Goal: Task Accomplishment & Management: Manage account settings

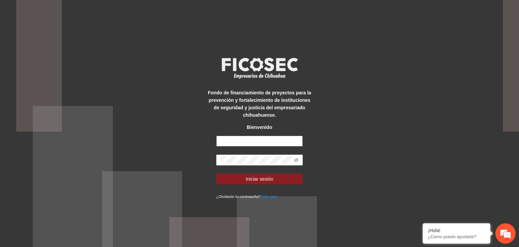
click at [254, 142] on input "text" at bounding box center [259, 141] width 87 height 11
click at [252, 144] on input "text" at bounding box center [259, 141] width 87 height 11
paste input "**********"
type input "**********"
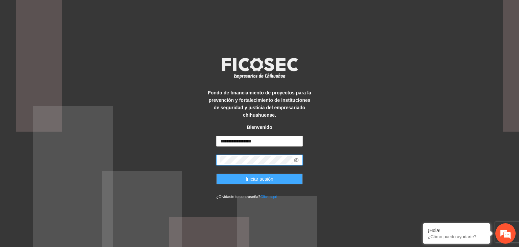
click at [262, 177] on span "Iniciar sesión" at bounding box center [260, 178] width 28 height 7
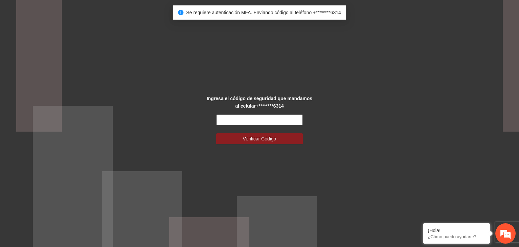
click at [254, 118] on input "text" at bounding box center [259, 119] width 87 height 11
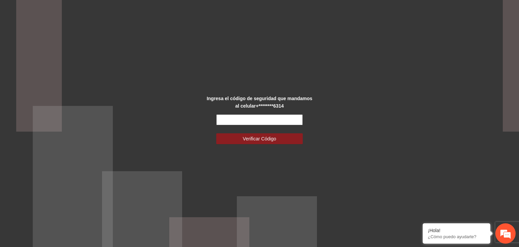
click at [244, 119] on input "text" at bounding box center [259, 119] width 87 height 11
type input "*"
type input "******"
click at [216, 133] on button "Verificar Código" at bounding box center [259, 138] width 87 height 11
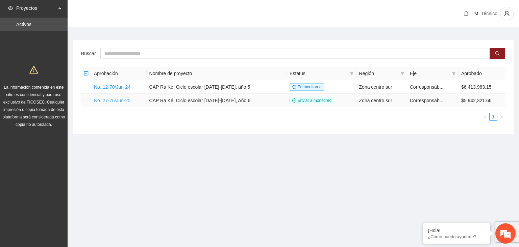
click at [116, 99] on link "No. 27-76/Jun-25" at bounding box center [112, 100] width 36 height 5
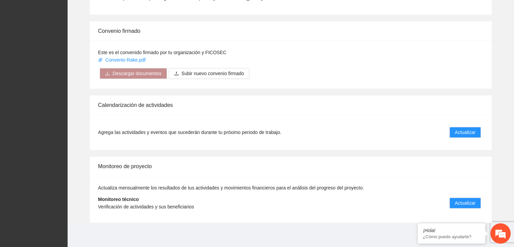
scroll to position [606, 0]
click at [461, 128] on span "Actualizar" at bounding box center [465, 131] width 21 height 7
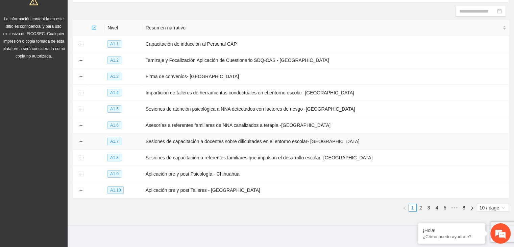
scroll to position [69, 0]
click at [79, 125] on button "Expand row" at bounding box center [80, 124] width 5 height 5
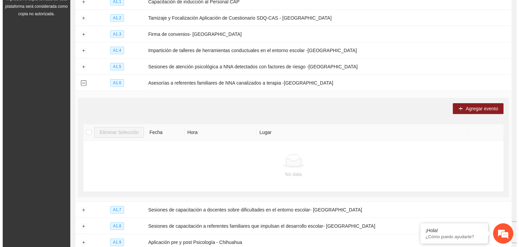
scroll to position [112, 0]
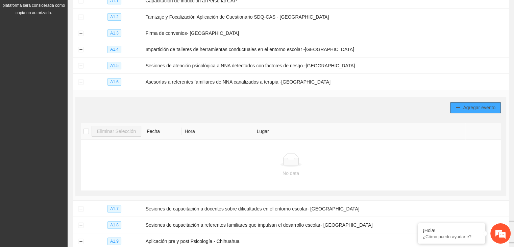
click at [462, 108] on button "Agregar evento" at bounding box center [475, 107] width 51 height 11
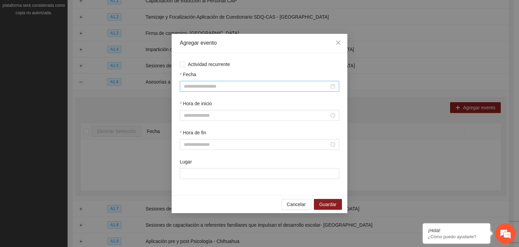
click at [246, 82] on div at bounding box center [260, 86] width 160 height 11
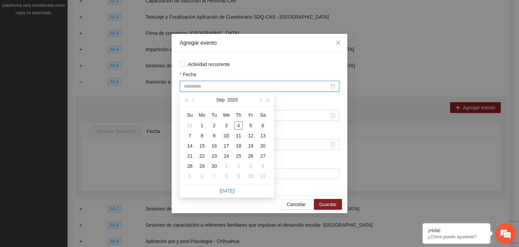
type input "**********"
click at [228, 135] on div "10" at bounding box center [226, 135] width 8 height 8
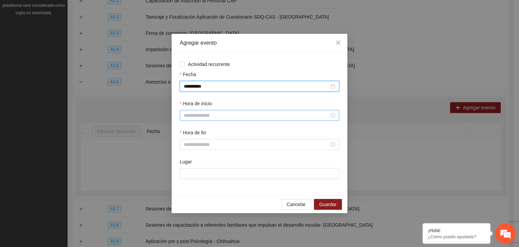
click at [240, 119] on input "Hora de inicio" at bounding box center [256, 115] width 145 height 7
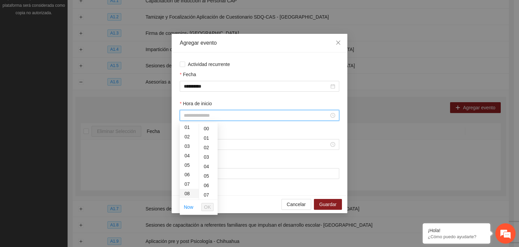
click at [188, 194] on div "08" at bounding box center [189, 193] width 19 height 9
click at [185, 138] on div "09" at bounding box center [189, 137] width 19 height 9
click at [188, 133] on div "08" at bounding box center [189, 132] width 19 height 9
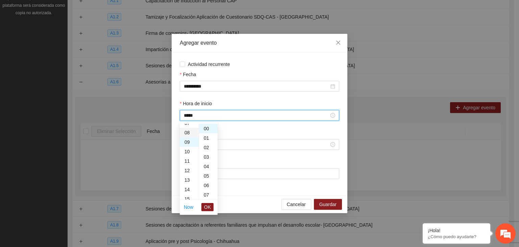
type input "*****"
click at [205, 207] on span "OK" at bounding box center [207, 206] width 7 height 7
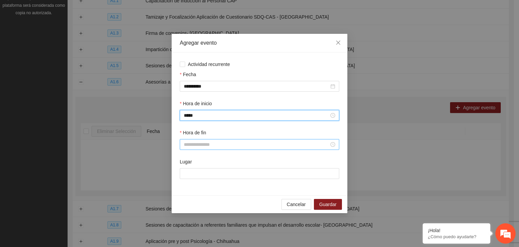
click at [202, 149] on div at bounding box center [260, 144] width 160 height 11
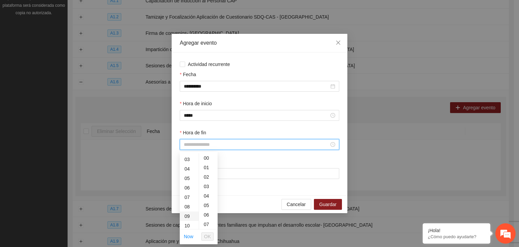
click at [190, 214] on div "09" at bounding box center [189, 215] width 19 height 9
type input "*****"
click at [250, 187] on div "Lugar" at bounding box center [259, 172] width 162 height 29
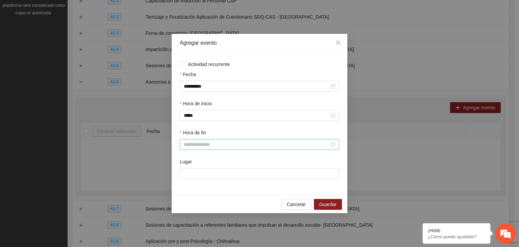
click at [196, 145] on input "Hora de fin" at bounding box center [256, 144] width 145 height 7
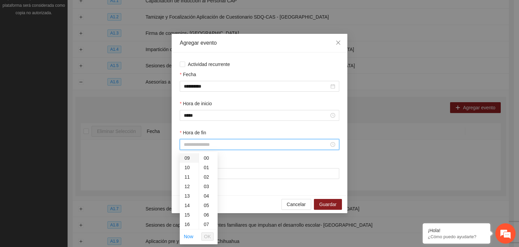
click at [189, 156] on div "09" at bounding box center [189, 157] width 19 height 9
type input "*****"
click at [209, 236] on span "OK" at bounding box center [207, 236] width 7 height 7
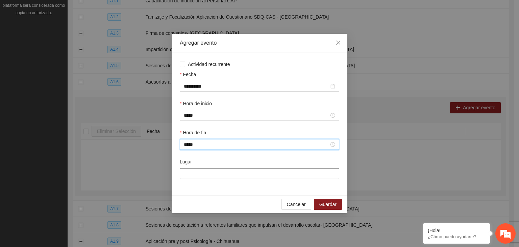
click at [192, 173] on input "Lugar" at bounding box center [260, 173] width 160 height 11
click at [195, 170] on input "Lugar" at bounding box center [260, 173] width 160 height 11
paste input "**********"
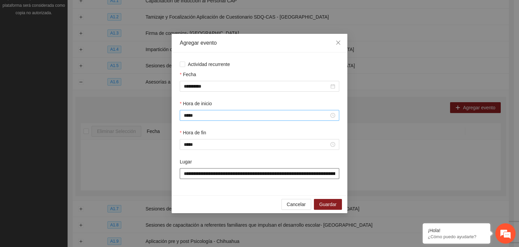
scroll to position [0, 87]
type input "**********"
click at [326, 204] on span "Guardar" at bounding box center [327, 203] width 17 height 7
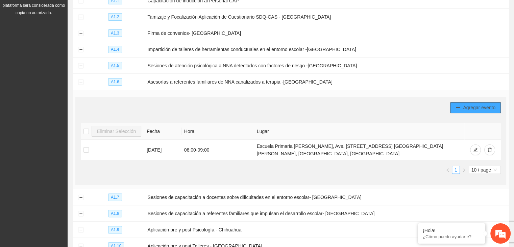
click at [460, 111] on button "Agregar evento" at bounding box center [475, 107] width 51 height 11
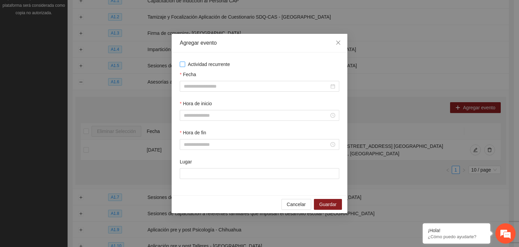
click at [208, 64] on span "Actividad recurrente" at bounding box center [209, 63] width 48 height 7
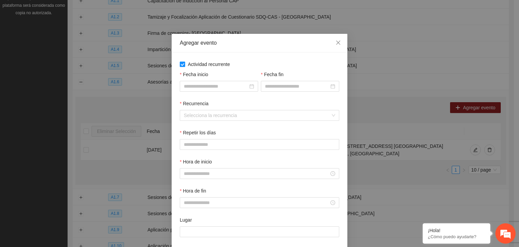
click at [212, 64] on span "Actividad recurrente" at bounding box center [209, 63] width 48 height 7
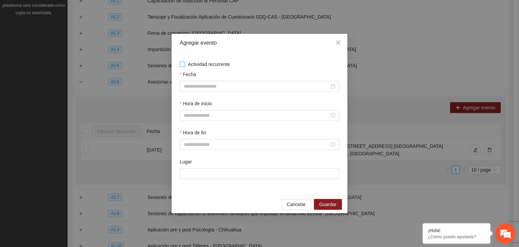
click at [212, 64] on span "Actividad recurrente" at bounding box center [209, 63] width 48 height 7
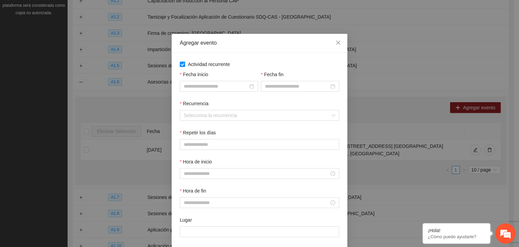
click at [185, 68] on span "Actividad recurrente" at bounding box center [209, 63] width 48 height 7
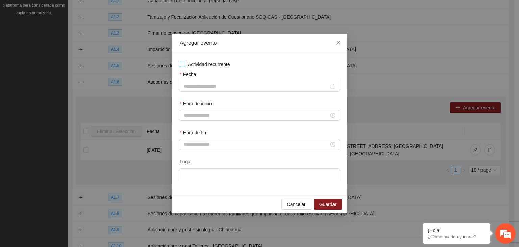
click at [212, 66] on span "Actividad recurrente" at bounding box center [209, 63] width 48 height 7
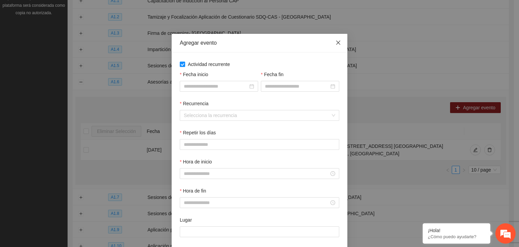
click at [344, 42] on span "Close" at bounding box center [338, 43] width 18 height 18
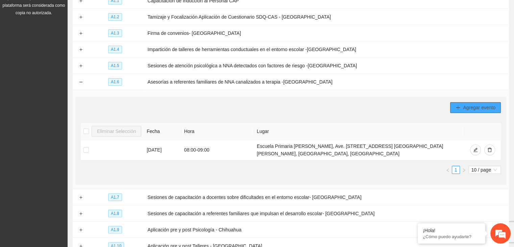
click at [475, 104] on span "Agregar evento" at bounding box center [479, 107] width 32 height 7
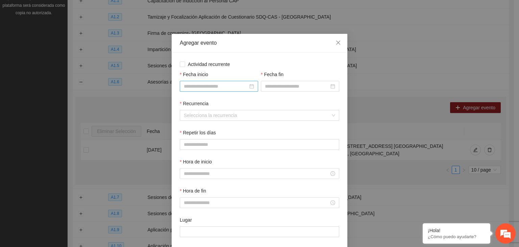
click at [208, 86] on input "Fecha inicio" at bounding box center [216, 85] width 64 height 7
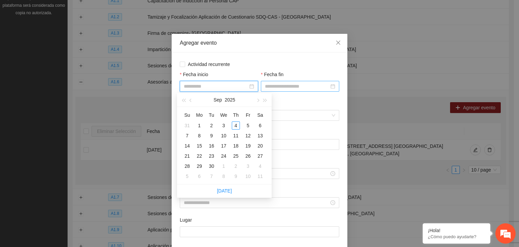
type input "**********"
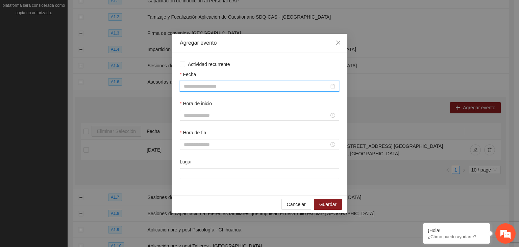
click at [218, 84] on input "Fecha" at bounding box center [256, 85] width 145 height 7
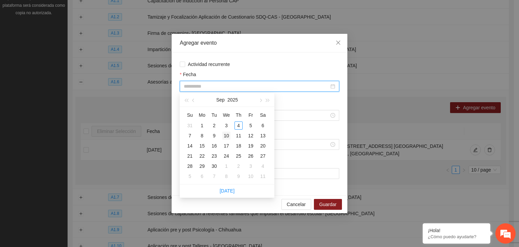
type input "**********"
click at [225, 134] on div "10" at bounding box center [226, 135] width 8 height 8
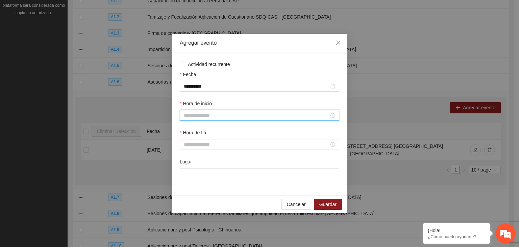
click at [236, 115] on input "Hora de inicio" at bounding box center [256, 115] width 145 height 7
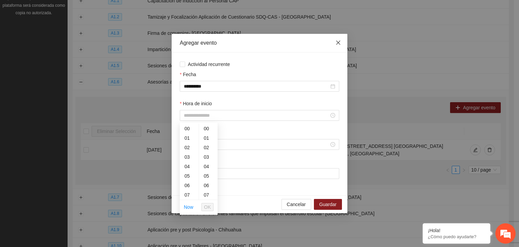
click at [336, 41] on icon "close" at bounding box center [338, 42] width 5 height 5
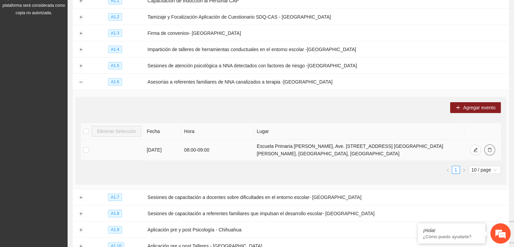
click at [492, 151] on button "button" at bounding box center [489, 149] width 11 height 11
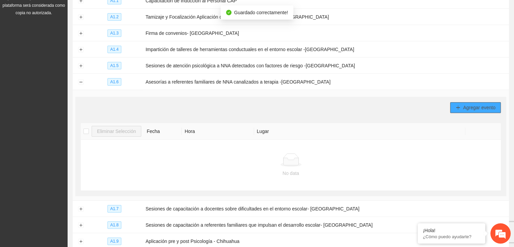
click at [463, 104] on span "Agregar evento" at bounding box center [479, 107] width 32 height 7
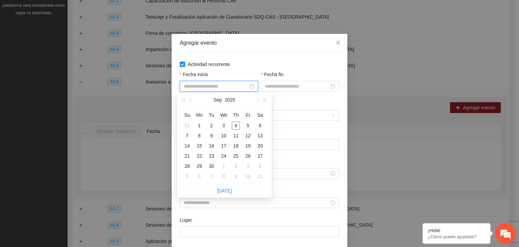
click at [215, 83] on input "Fecha inicio" at bounding box center [216, 85] width 64 height 7
type input "**********"
click at [224, 137] on div "10" at bounding box center [224, 135] width 8 height 8
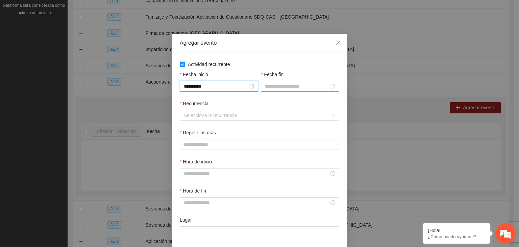
click at [289, 84] on input "Fecha fin" at bounding box center [297, 85] width 64 height 7
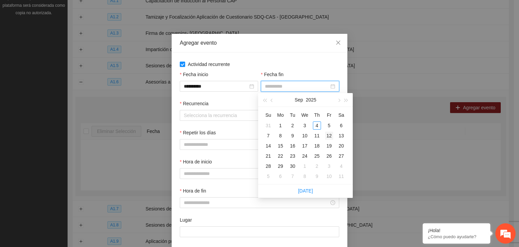
type input "**********"
click at [330, 137] on div "12" at bounding box center [329, 135] width 8 height 8
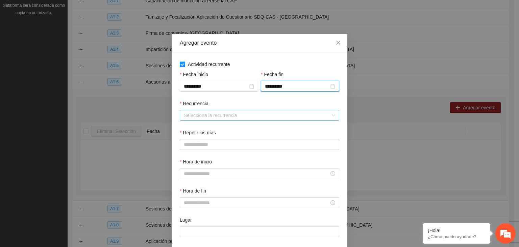
click at [206, 118] on input "Recurrencia" at bounding box center [257, 115] width 147 height 10
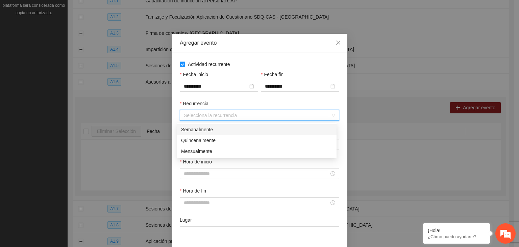
click at [202, 115] on input "Recurrencia" at bounding box center [257, 115] width 147 height 10
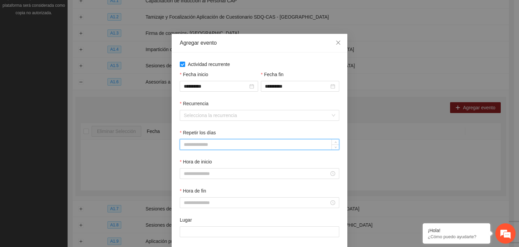
click at [204, 142] on input "Repetir los días" at bounding box center [259, 144] width 159 height 10
type input "*"
click at [191, 121] on div "Recurrencia Selecciona la recurrencia" at bounding box center [259, 114] width 162 height 29
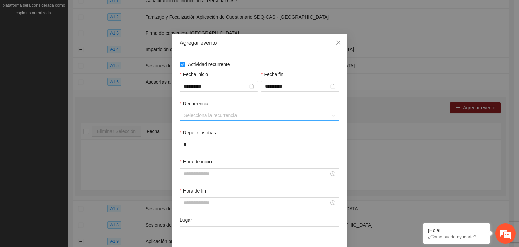
click at [189, 117] on input "Recurrencia" at bounding box center [257, 115] width 147 height 10
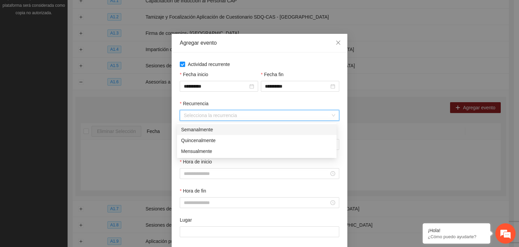
click at [196, 131] on div "Semanalmente" at bounding box center [256, 129] width 151 height 7
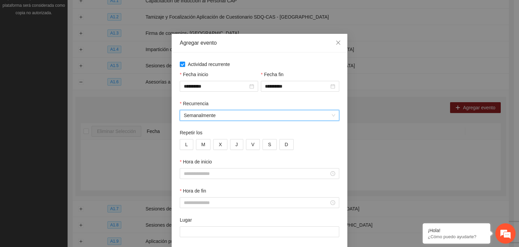
click at [215, 117] on span "Semanalmente" at bounding box center [259, 115] width 151 height 10
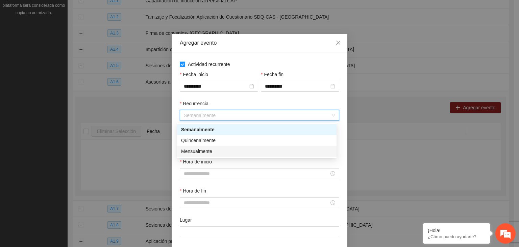
click at [206, 151] on div "Mensualmente" at bounding box center [256, 150] width 151 height 7
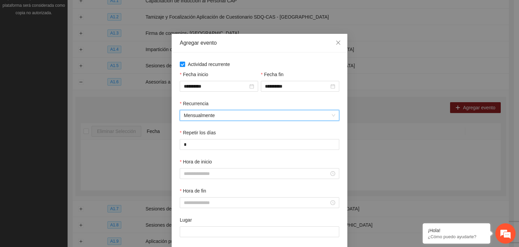
click at [219, 119] on span "Mensualmente" at bounding box center [259, 115] width 151 height 10
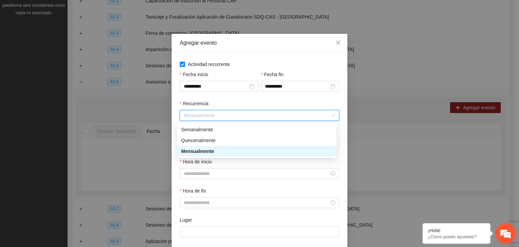
click at [229, 162] on div "Hora de inicio" at bounding box center [260, 163] width 160 height 10
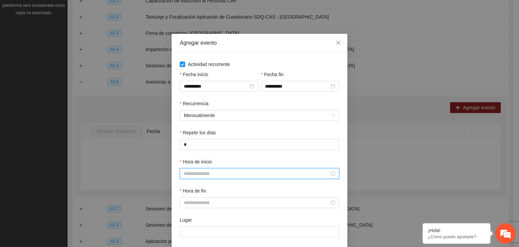
click at [209, 173] on input "Hora de inicio" at bounding box center [256, 173] width 145 height 7
click at [185, 114] on div "08" at bounding box center [186, 113] width 19 height 9
type input "*****"
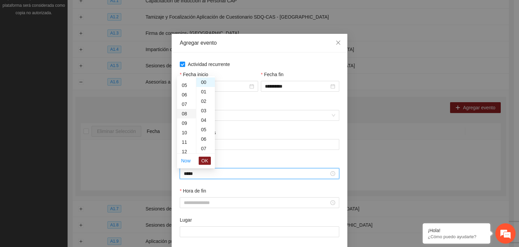
scroll to position [76, 0]
click at [205, 159] on span "OK" at bounding box center [204, 160] width 7 height 7
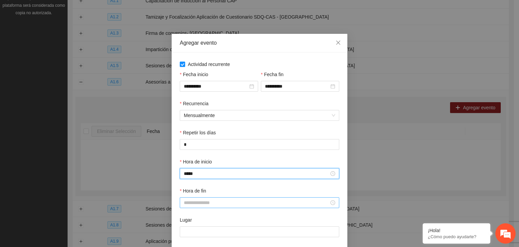
click at [200, 208] on div at bounding box center [260, 202] width 160 height 11
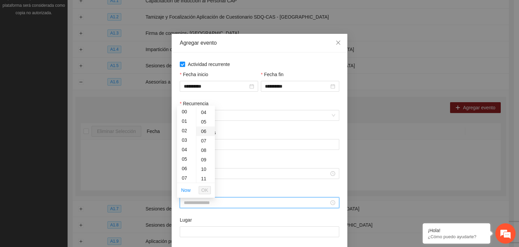
scroll to position [39, 0]
click at [185, 167] on div "09" at bounding box center [186, 168] width 19 height 9
type input "*****"
click at [207, 189] on span "OK" at bounding box center [204, 189] width 7 height 7
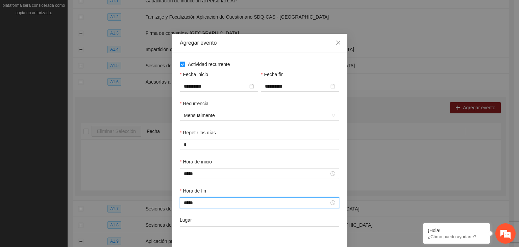
scroll to position [23, 0]
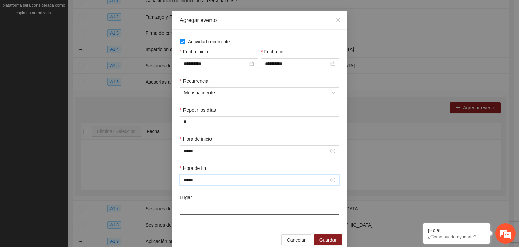
click at [214, 206] on input "Lugar" at bounding box center [260, 208] width 160 height 11
type input "**********"
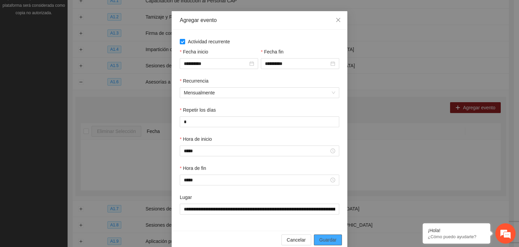
click at [334, 236] on button "Guardar" at bounding box center [328, 239] width 28 height 11
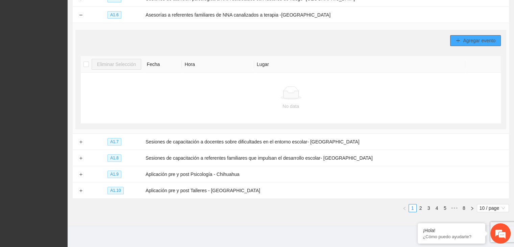
scroll to position [184, 0]
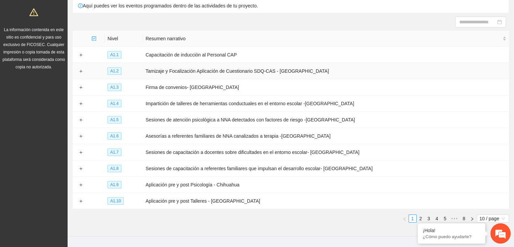
scroll to position [73, 0]
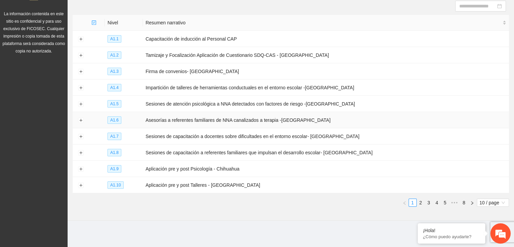
click at [118, 122] on span "A1.6" at bounding box center [114, 119] width 14 height 7
click at [116, 121] on span "A1.6" at bounding box center [114, 119] width 14 height 7
click at [82, 121] on button "Expand row" at bounding box center [80, 120] width 5 height 5
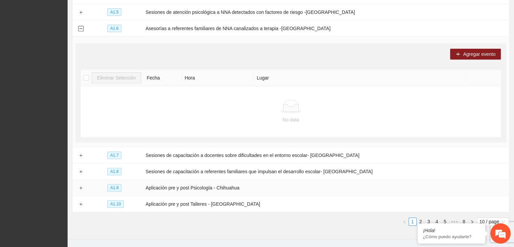
scroll to position [184, 0]
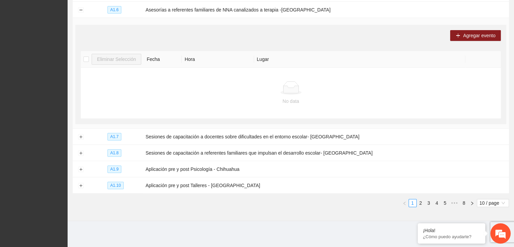
click at [234, 89] on div at bounding box center [290, 88] width 415 height 14
click at [164, 91] on div at bounding box center [290, 88] width 415 height 14
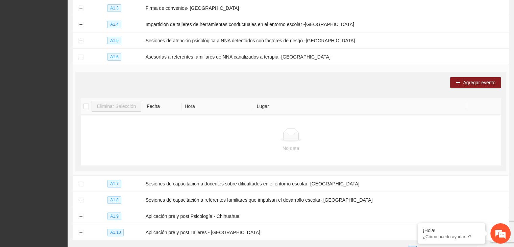
scroll to position [0, 0]
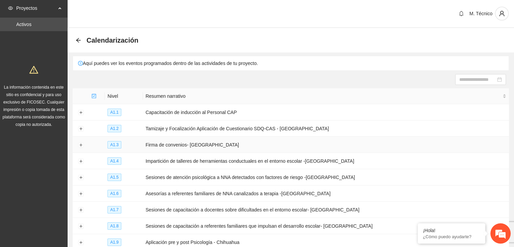
scroll to position [73, 0]
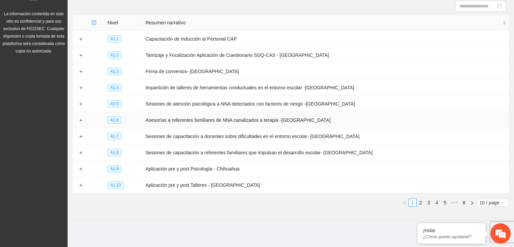
click at [117, 117] on span "A1.6" at bounding box center [114, 119] width 14 height 7
click at [81, 119] on button "Expand row" at bounding box center [80, 120] width 5 height 5
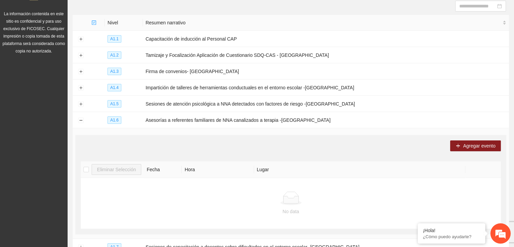
click at [195, 191] on div at bounding box center [290, 198] width 415 height 14
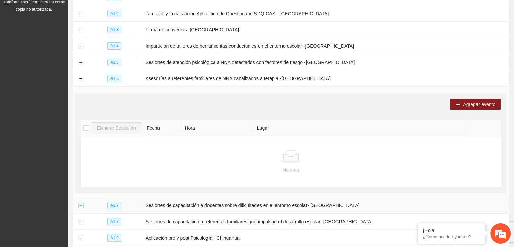
click at [81, 203] on button "Expand row" at bounding box center [80, 205] width 5 height 5
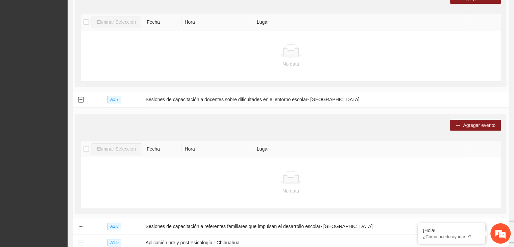
scroll to position [141, 0]
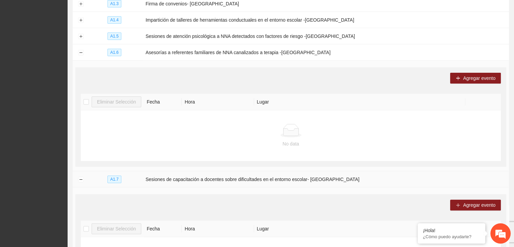
click at [81, 182] on td at bounding box center [81, 179] width 16 height 16
click at [81, 177] on button "Collapse row" at bounding box center [80, 179] width 5 height 5
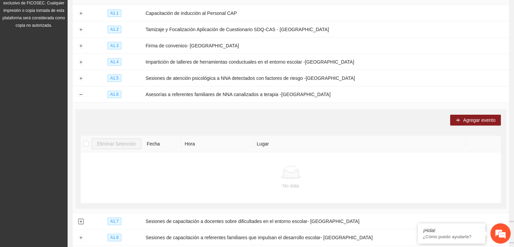
scroll to position [99, 0]
click at [216, 174] on div at bounding box center [290, 173] width 415 height 14
click at [80, 96] on button "Collapse row" at bounding box center [80, 94] width 5 height 5
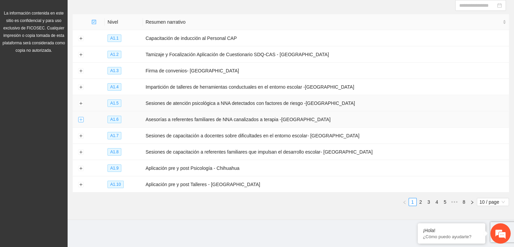
scroll to position [73, 0]
click at [79, 120] on button "Expand row" at bounding box center [80, 120] width 5 height 5
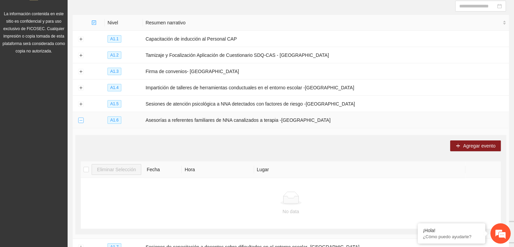
scroll to position [99, 0]
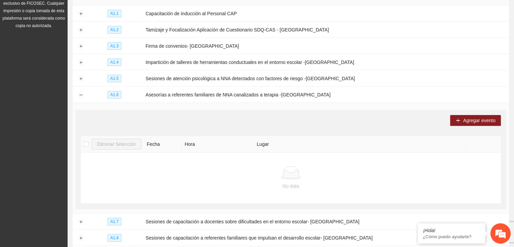
click at [153, 169] on div at bounding box center [290, 173] width 415 height 14
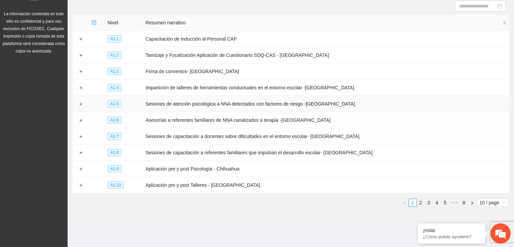
scroll to position [73, 0]
click at [80, 121] on button "Expand row" at bounding box center [80, 120] width 5 height 5
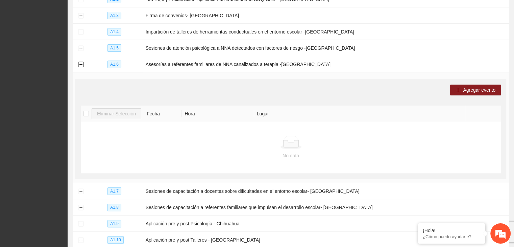
scroll to position [128, 0]
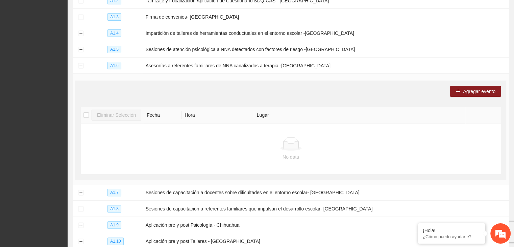
click at [237, 153] on div "No data" at bounding box center [290, 156] width 415 height 7
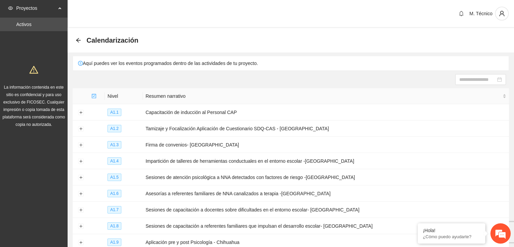
scroll to position [73, 0]
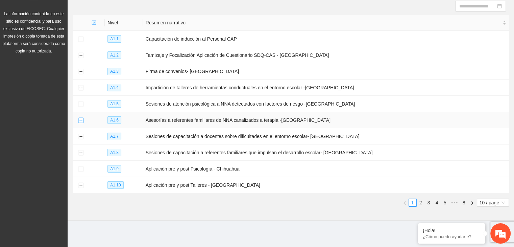
click at [82, 120] on button "Expand row" at bounding box center [80, 120] width 5 height 5
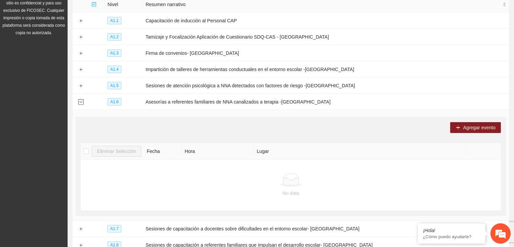
scroll to position [0, 0]
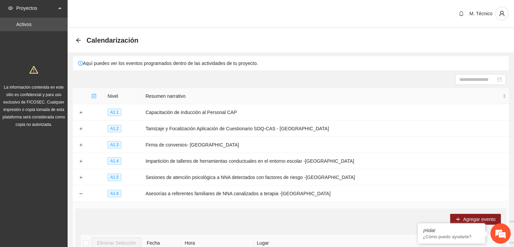
click at [208, 83] on div at bounding box center [291, 79] width 430 height 11
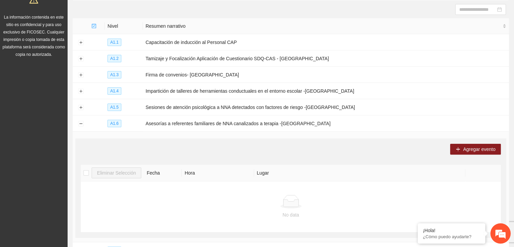
scroll to position [69, 0]
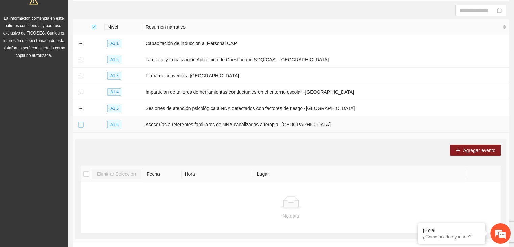
click at [80, 124] on button "Collapse row" at bounding box center [80, 124] width 5 height 5
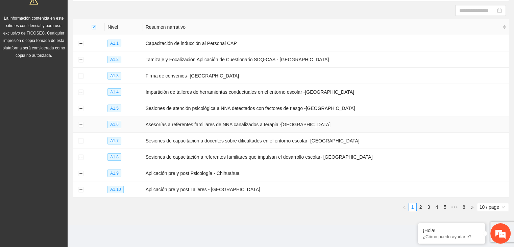
click at [115, 121] on span "A1.6" at bounding box center [114, 124] width 14 height 7
click at [78, 106] on button "Expand row" at bounding box center [80, 108] width 5 height 5
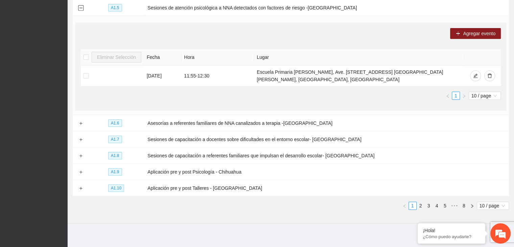
scroll to position [169, 0]
click at [81, 127] on td at bounding box center [81, 123] width 16 height 16
click at [82, 124] on button "Expand row" at bounding box center [80, 123] width 5 height 5
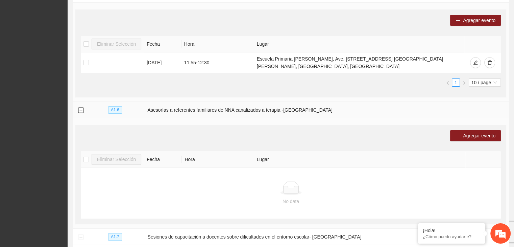
scroll to position [184, 0]
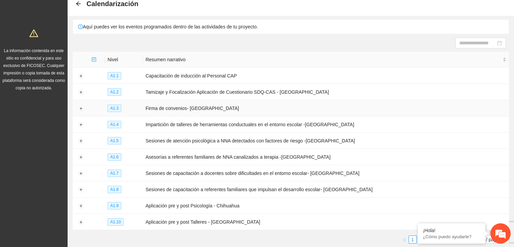
scroll to position [36, 0]
click at [80, 157] on button "Expand row" at bounding box center [80, 156] width 5 height 5
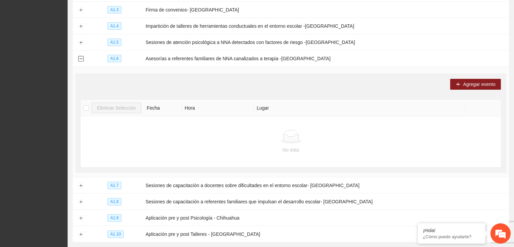
scroll to position [135, 0]
click at [295, 131] on icon at bounding box center [291, 136] width 22 height 14
click at [453, 84] on button "Agregar evento" at bounding box center [475, 83] width 51 height 11
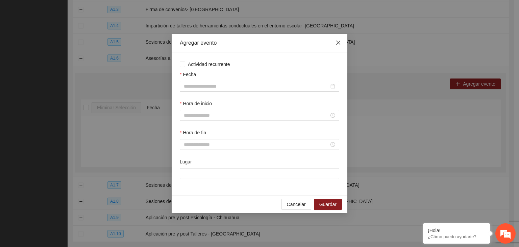
click at [340, 47] on span "Close" at bounding box center [338, 43] width 18 height 18
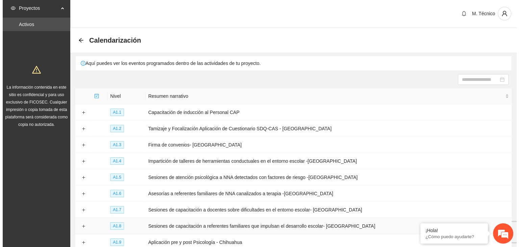
scroll to position [73, 0]
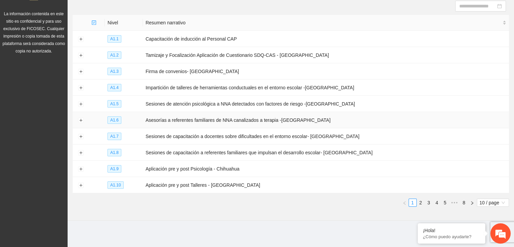
click at [115, 118] on span "A1.6" at bounding box center [114, 119] width 14 height 7
click at [82, 121] on button "Expand row" at bounding box center [80, 120] width 5 height 5
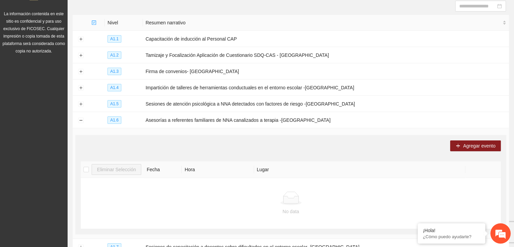
click at [190, 175] on th "Hora" at bounding box center [218, 169] width 72 height 17
click at [461, 141] on button "Agregar evento" at bounding box center [475, 145] width 51 height 11
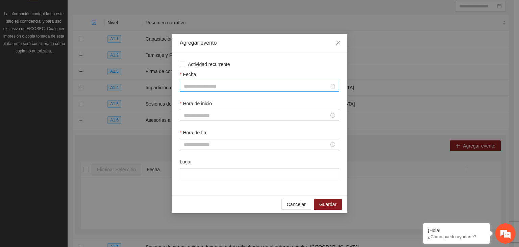
click at [235, 86] on input "Fecha" at bounding box center [256, 85] width 145 height 7
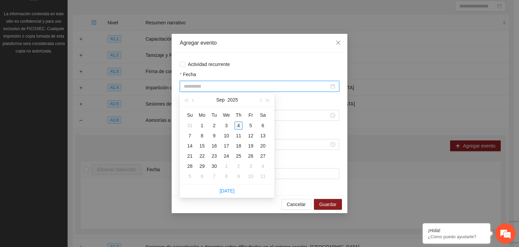
type input "**********"
click at [184, 67] on label "Actividad recurrente" at bounding box center [260, 63] width 160 height 7
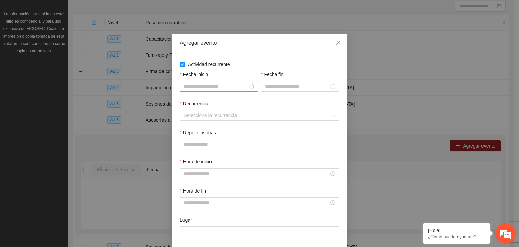
click at [215, 83] on input "Fecha inicio" at bounding box center [216, 85] width 64 height 7
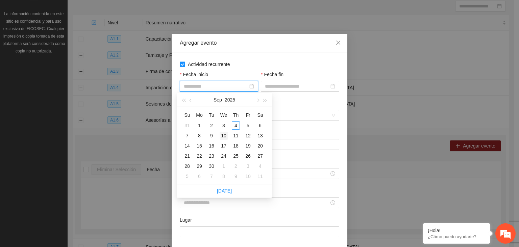
type input "**********"
click at [223, 137] on div "10" at bounding box center [224, 135] width 8 height 8
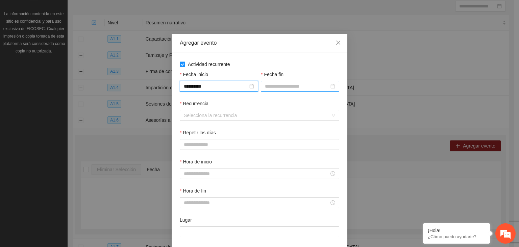
click at [279, 83] on input "Fecha fin" at bounding box center [297, 85] width 64 height 7
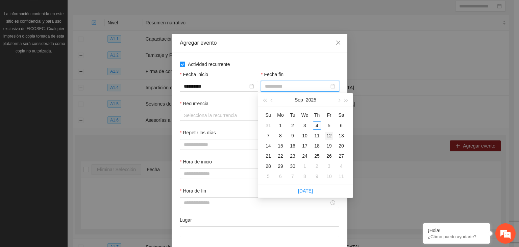
type input "**********"
click at [331, 138] on div "12" at bounding box center [329, 135] width 8 height 8
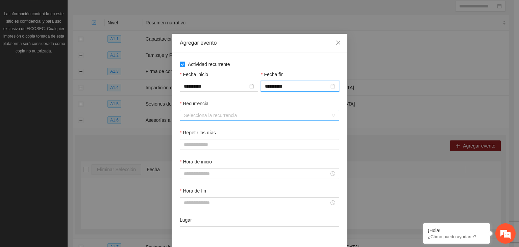
click at [202, 119] on input "Recurrencia" at bounding box center [257, 115] width 147 height 10
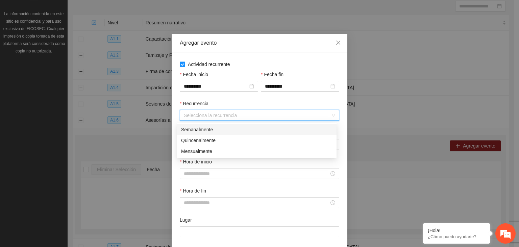
click at [208, 131] on div "Semanalmente" at bounding box center [256, 129] width 151 height 7
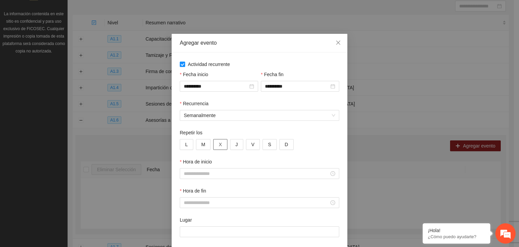
click at [219, 145] on button "X" at bounding box center [220, 144] width 14 height 11
click at [236, 147] on span "J" at bounding box center [237, 144] width 2 height 7
click at [251, 145] on span "V" at bounding box center [252, 144] width 3 height 7
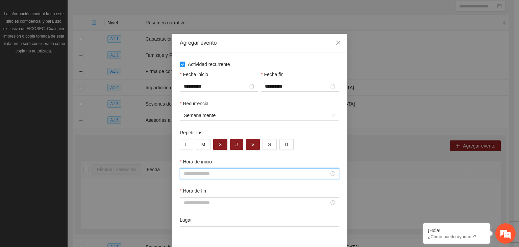
click at [226, 174] on input "Hora de inicio" at bounding box center [256, 173] width 145 height 7
click at [185, 124] on div "08" at bounding box center [186, 123] width 19 height 9
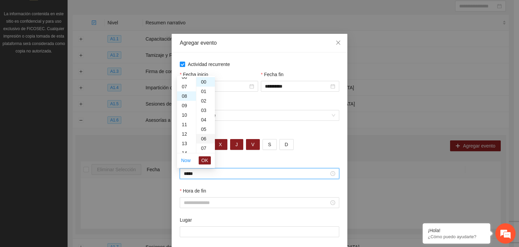
scroll to position [76, 0]
click at [202, 137] on div "09" at bounding box center [205, 139] width 19 height 9
click at [203, 82] on div "00" at bounding box center [205, 81] width 19 height 9
click at [203, 162] on span "OK" at bounding box center [204, 159] width 7 height 7
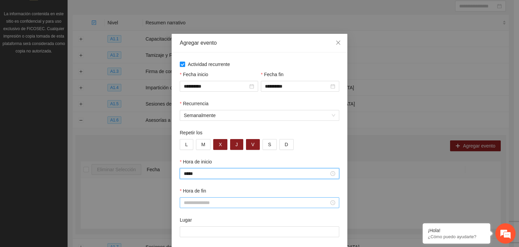
type input "*****"
click at [197, 205] on input "Hora de fin" at bounding box center [256, 202] width 145 height 7
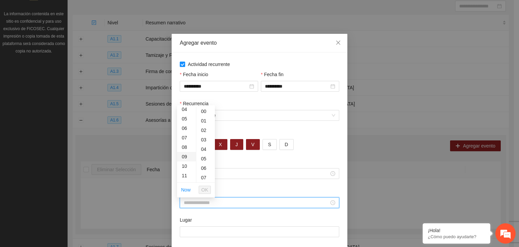
click at [184, 159] on div "09" at bounding box center [186, 156] width 19 height 9
type input "*****"
click at [203, 191] on span "OK" at bounding box center [204, 189] width 7 height 7
click at [187, 229] on input "Lugar" at bounding box center [260, 231] width 160 height 11
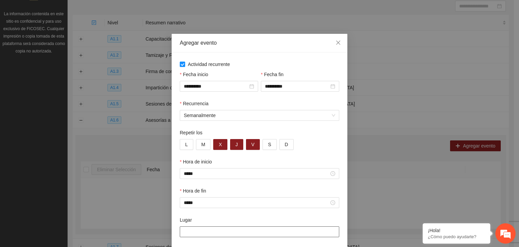
type input "**********"
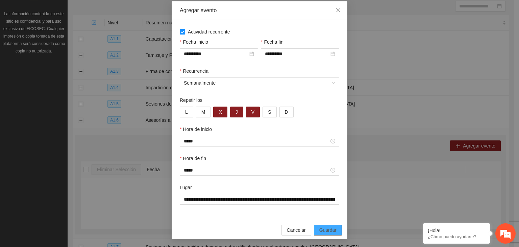
click at [328, 227] on span "Guardar" at bounding box center [327, 229] width 17 height 7
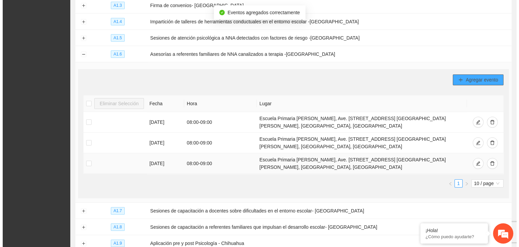
scroll to position [143, 0]
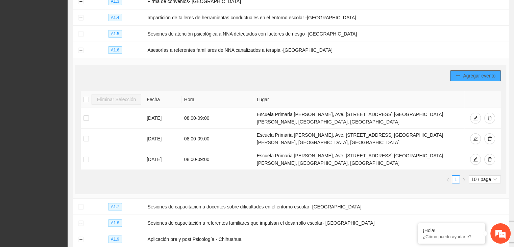
click at [462, 78] on button "Agregar evento" at bounding box center [475, 75] width 51 height 11
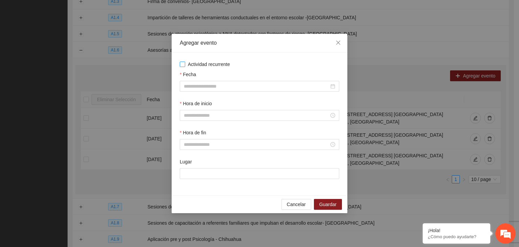
click at [187, 63] on span "Actividad recurrente" at bounding box center [209, 63] width 48 height 7
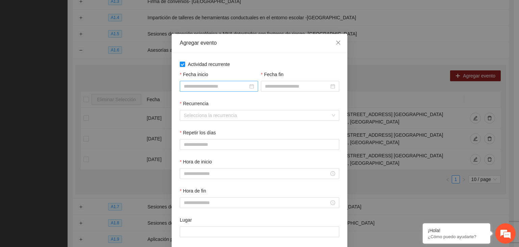
click at [215, 82] on input "Fecha inicio" at bounding box center [216, 85] width 64 height 7
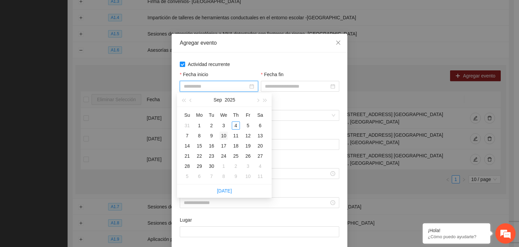
type input "**********"
click at [225, 137] on div "10" at bounding box center [224, 135] width 8 height 8
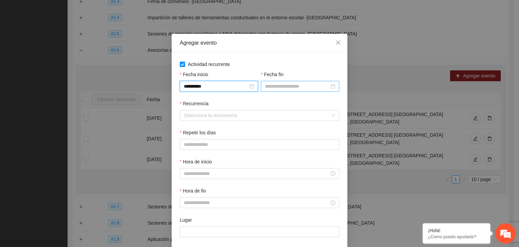
click at [293, 89] on input "Fecha fin" at bounding box center [297, 85] width 64 height 7
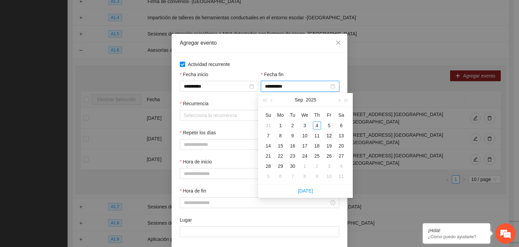
type input "**********"
click at [331, 137] on div "12" at bounding box center [329, 135] width 8 height 8
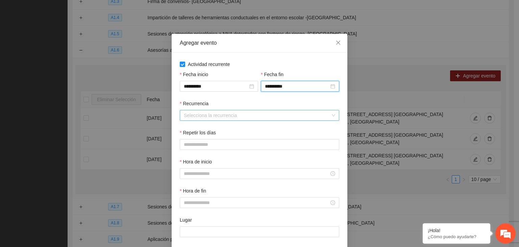
click at [215, 116] on input "Recurrencia" at bounding box center [257, 115] width 147 height 10
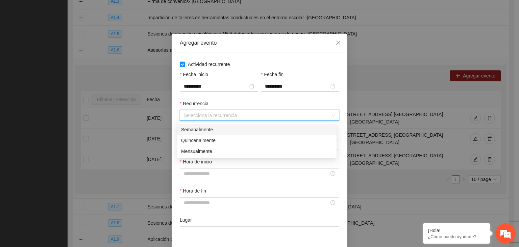
click at [213, 131] on div "Semanalmente" at bounding box center [256, 129] width 151 height 7
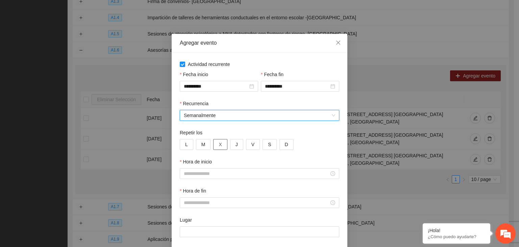
click at [223, 144] on button "X" at bounding box center [220, 144] width 14 height 11
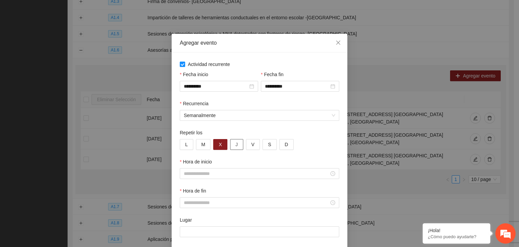
click at [234, 146] on button "J" at bounding box center [236, 144] width 13 height 11
click at [251, 146] on span "V" at bounding box center [252, 144] width 3 height 7
click at [212, 173] on input "Hora de inicio" at bounding box center [256, 173] width 145 height 7
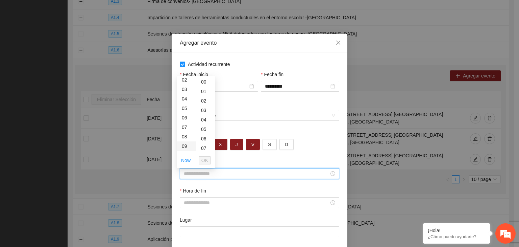
click at [184, 148] on div "09" at bounding box center [186, 145] width 19 height 9
type input "*****"
click at [200, 160] on button "OK" at bounding box center [205, 160] width 12 height 8
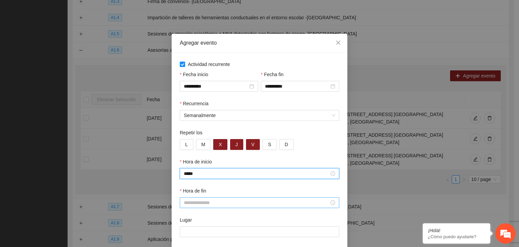
click at [196, 203] on input "Hora de fin" at bounding box center [256, 202] width 145 height 7
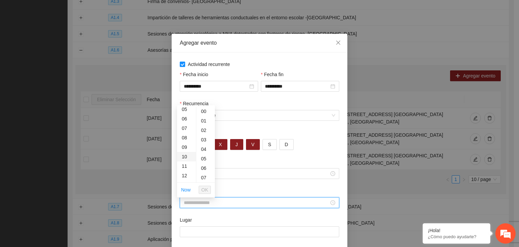
click at [186, 154] on div "10" at bounding box center [186, 156] width 19 height 9
type input "*****"
click at [208, 193] on button "OK" at bounding box center [205, 190] width 12 height 8
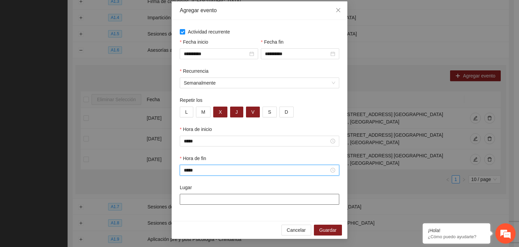
click at [215, 203] on input "Lugar" at bounding box center [260, 199] width 160 height 11
type input "**********"
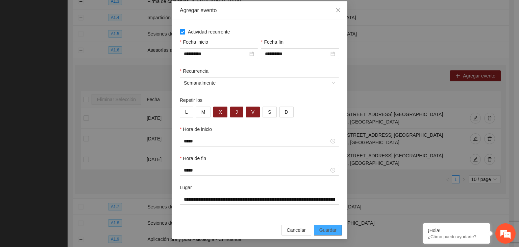
click at [323, 226] on span "Guardar" at bounding box center [327, 229] width 17 height 7
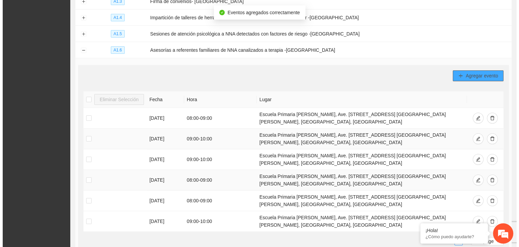
scroll to position [162, 0]
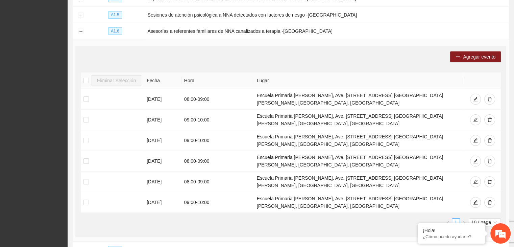
click at [481, 48] on div "Agregar evento Eliminar Selección [PERSON_NAME] [DATE] 08:00 - 09:00 [GEOGRAPHI…" at bounding box center [290, 141] width 431 height 191
click at [474, 54] on span "Agregar evento" at bounding box center [479, 56] width 32 height 7
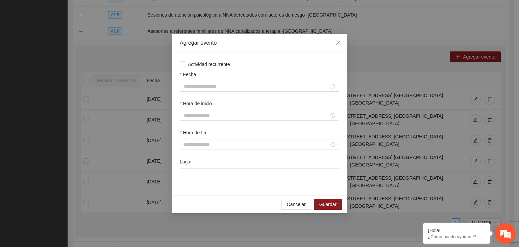
click at [181, 67] on label "Actividad recurrente" at bounding box center [260, 63] width 160 height 7
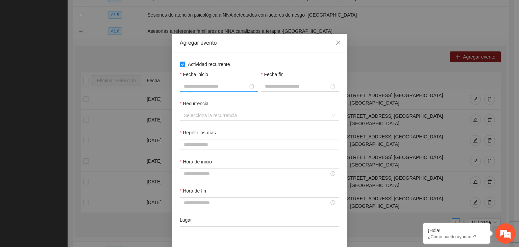
click at [211, 89] on input "Fecha inicio" at bounding box center [216, 85] width 64 height 7
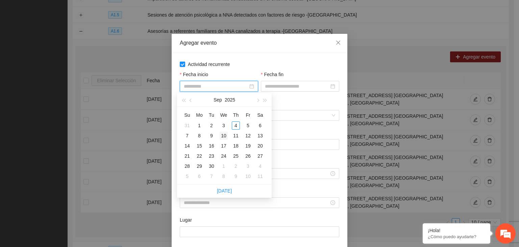
type input "**********"
click at [223, 133] on div "10" at bounding box center [224, 135] width 8 height 8
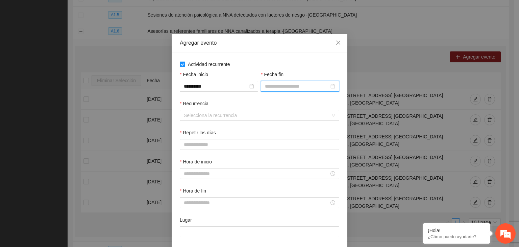
click at [293, 86] on input "Fecha fin" at bounding box center [297, 85] width 64 height 7
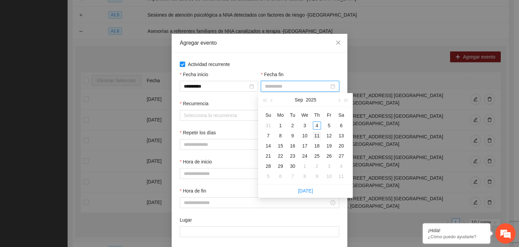
type input "**********"
click at [320, 138] on div "11" at bounding box center [317, 135] width 8 height 8
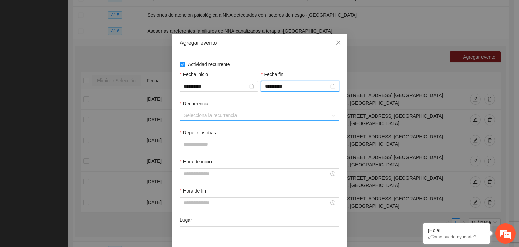
click at [240, 116] on input "Recurrencia" at bounding box center [257, 115] width 147 height 10
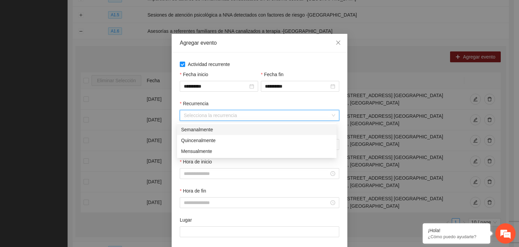
click at [215, 132] on div "Semanalmente" at bounding box center [256, 129] width 151 height 7
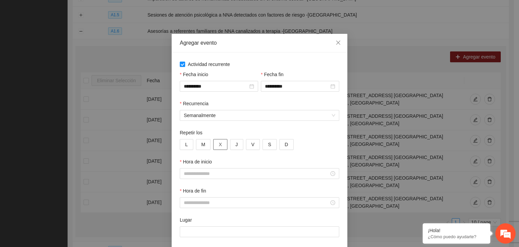
click at [219, 145] on span "X" at bounding box center [220, 144] width 3 height 7
click at [231, 146] on button "J" at bounding box center [236, 144] width 13 height 11
click at [270, 174] on input "Hora de inicio" at bounding box center [256, 173] width 145 height 7
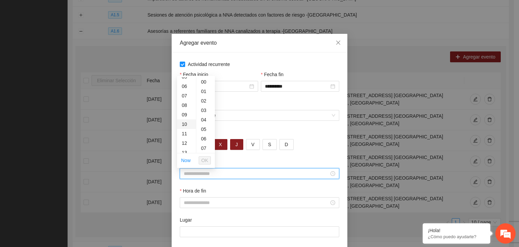
click at [185, 123] on div "10" at bounding box center [186, 123] width 19 height 9
click at [203, 136] on div "45" at bounding box center [205, 136] width 19 height 9
type input "*****"
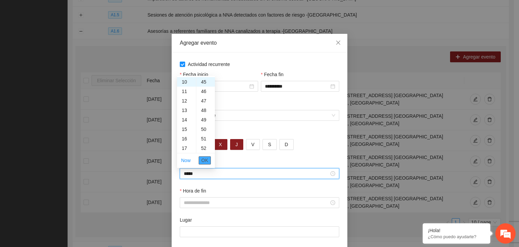
click at [203, 158] on span "OK" at bounding box center [204, 159] width 7 height 7
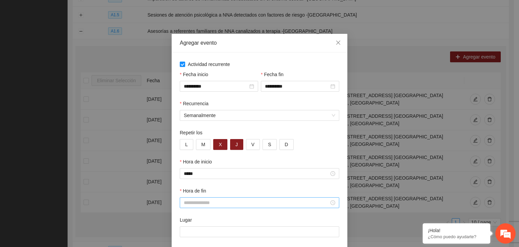
click at [181, 200] on div at bounding box center [260, 202] width 160 height 11
click at [203, 122] on div "20" at bounding box center [205, 123] width 19 height 9
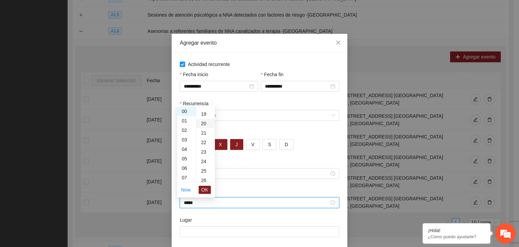
scroll to position [189, 0]
click at [182, 140] on div "11" at bounding box center [186, 140] width 19 height 9
type input "*****"
click at [209, 189] on button "OK" at bounding box center [205, 190] width 12 height 8
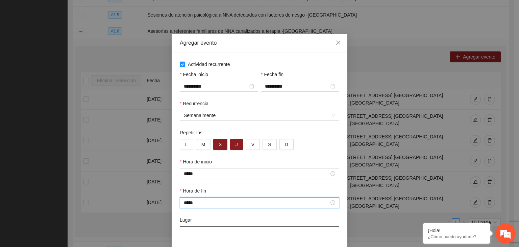
click at [206, 232] on input "Lugar" at bounding box center [260, 231] width 160 height 11
type input "**********"
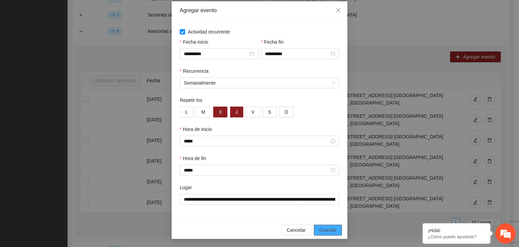
click at [333, 229] on span "Guardar" at bounding box center [327, 229] width 17 height 7
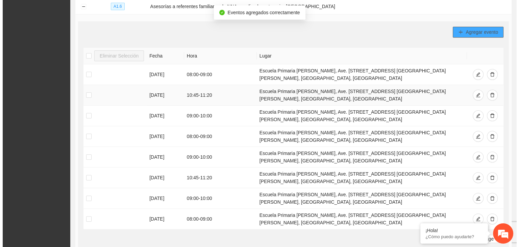
scroll to position [189, 0]
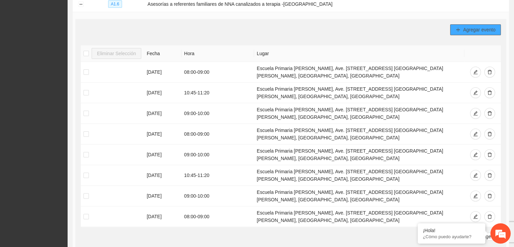
click at [485, 30] on span "Agregar evento" at bounding box center [479, 29] width 32 height 7
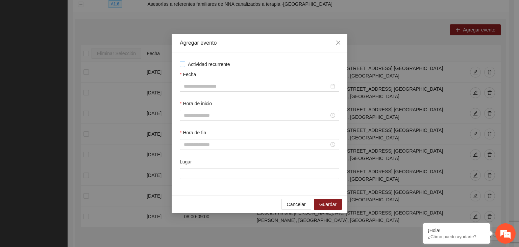
click at [199, 66] on span "Actividad recurrente" at bounding box center [209, 63] width 48 height 7
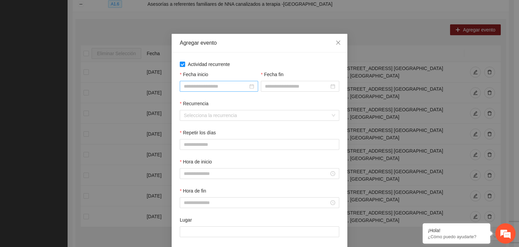
click at [208, 91] on div at bounding box center [219, 86] width 78 height 11
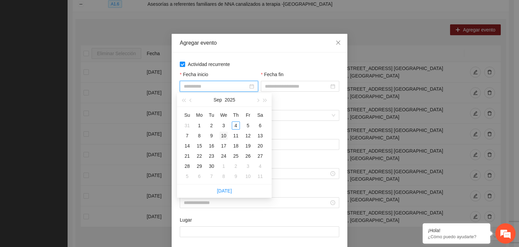
type input "**********"
click at [224, 135] on div "10" at bounding box center [224, 135] width 8 height 8
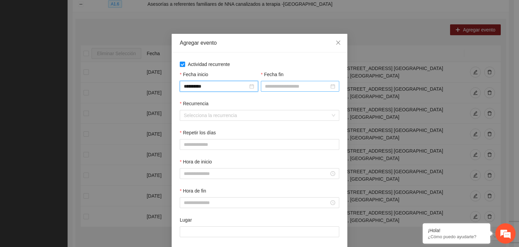
click at [272, 87] on input "Fecha fin" at bounding box center [297, 85] width 64 height 7
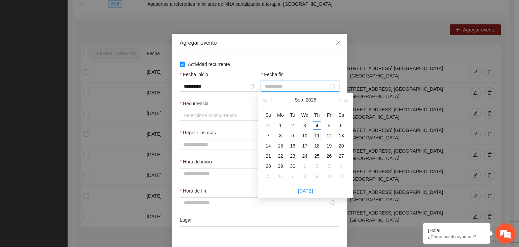
type input "**********"
click at [320, 137] on div "11" at bounding box center [317, 135] width 8 height 8
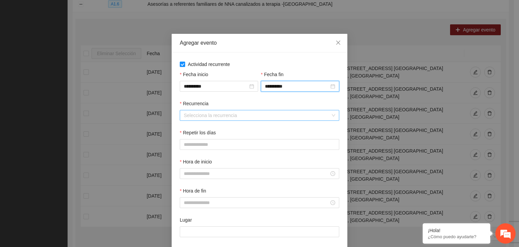
click at [215, 113] on input "Recurrencia" at bounding box center [257, 115] width 147 height 10
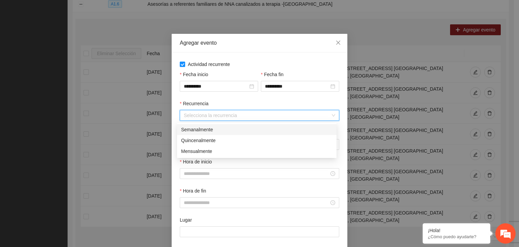
click at [201, 129] on div "Semanalmente" at bounding box center [256, 129] width 151 height 7
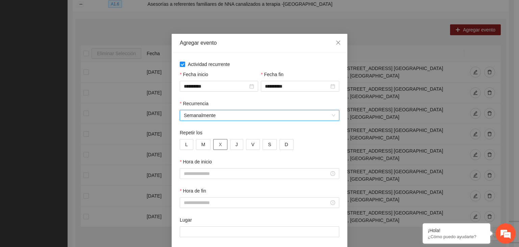
click at [219, 144] on span "X" at bounding box center [220, 144] width 3 height 7
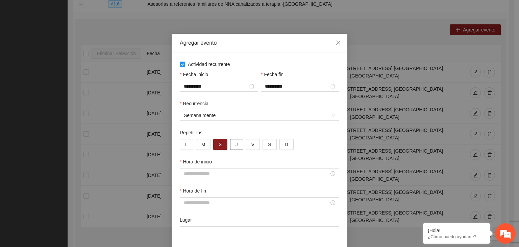
click at [236, 144] on span "J" at bounding box center [237, 144] width 2 height 7
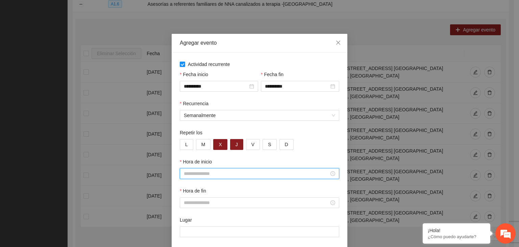
click at [222, 171] on input "Hora de inicio" at bounding box center [256, 173] width 145 height 7
click at [186, 125] on div "11" at bounding box center [186, 124] width 19 height 9
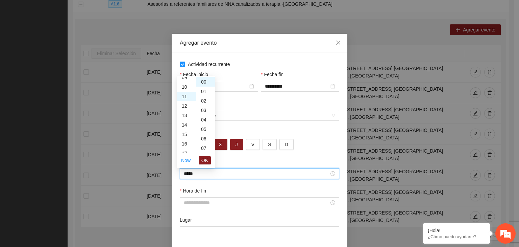
scroll to position [104, 0]
click at [203, 136] on div "20" at bounding box center [205, 134] width 19 height 9
type input "*****"
click at [202, 160] on span "OK" at bounding box center [204, 159] width 7 height 7
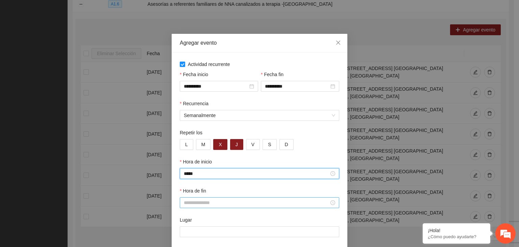
click at [193, 202] on input "Hora de fin" at bounding box center [256, 202] width 145 height 7
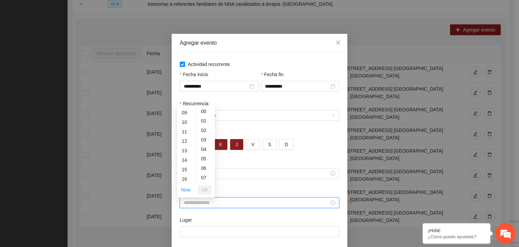
scroll to position [89, 0]
click at [185, 128] on div "11" at bounding box center [186, 125] width 19 height 9
click at [204, 127] on div "55" at bounding box center [205, 125] width 19 height 9
type input "*****"
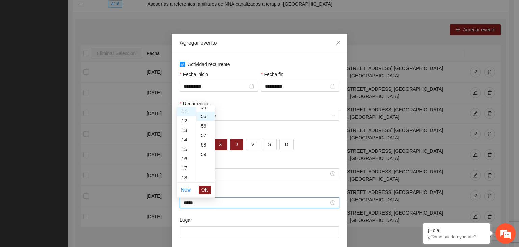
scroll to position [520, 0]
click at [202, 186] on span "OK" at bounding box center [204, 189] width 7 height 7
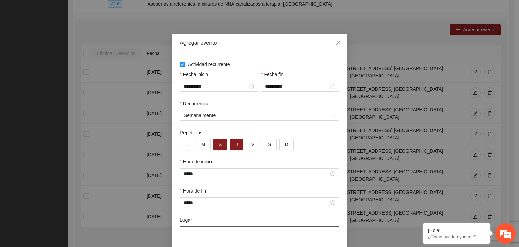
click at [202, 231] on input "Lugar" at bounding box center [260, 231] width 160 height 11
type input "**********"
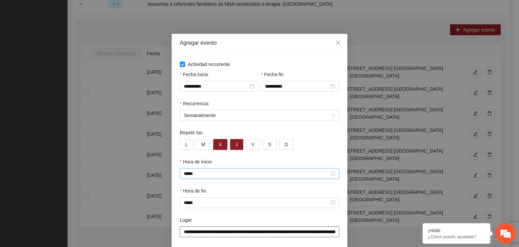
scroll to position [33, 0]
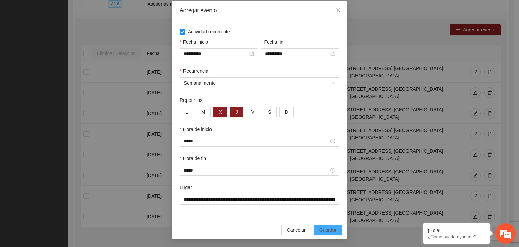
click at [334, 230] on span "Guardar" at bounding box center [327, 229] width 17 height 7
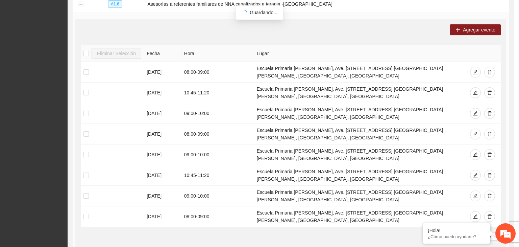
scroll to position [0, 0]
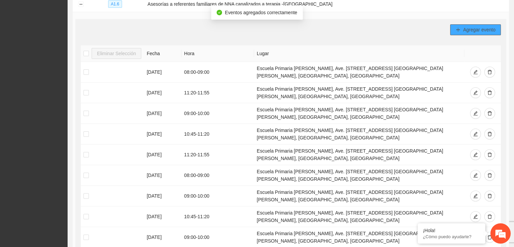
click at [463, 31] on span "Agregar evento" at bounding box center [479, 29] width 32 height 7
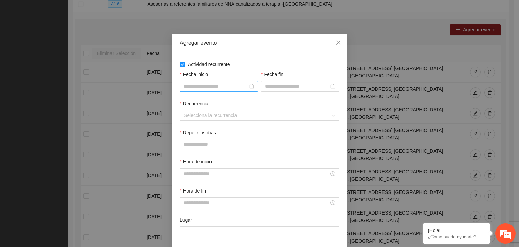
click at [210, 87] on input "Fecha inicio" at bounding box center [216, 85] width 64 height 7
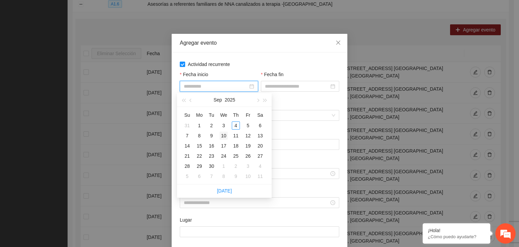
type input "**********"
click at [223, 136] on div "10" at bounding box center [224, 135] width 8 height 8
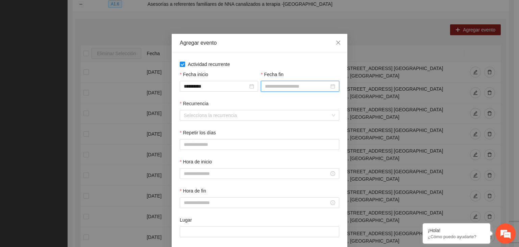
click at [273, 84] on input "Fecha fin" at bounding box center [297, 85] width 64 height 7
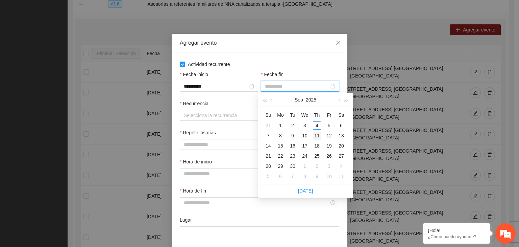
type input "**********"
click at [319, 136] on div "11" at bounding box center [317, 135] width 8 height 8
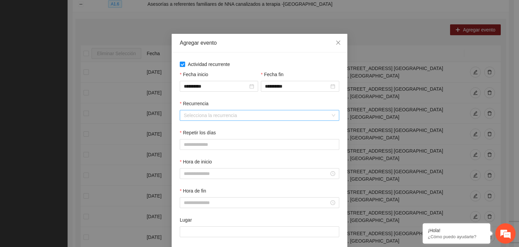
click at [219, 112] on input "Recurrencia" at bounding box center [257, 115] width 147 height 10
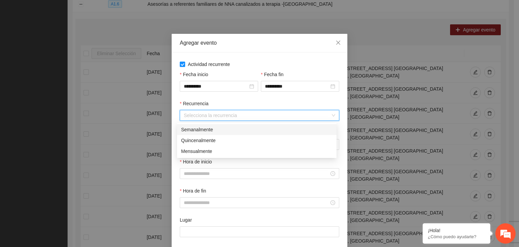
click at [209, 133] on div "Semanalmente" at bounding box center [256, 129] width 151 height 7
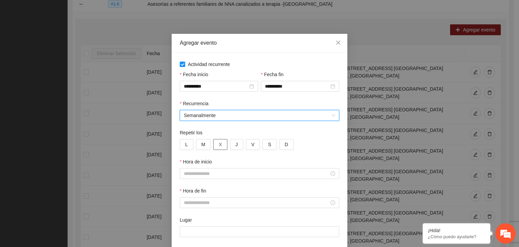
click at [220, 144] on button "X" at bounding box center [220, 144] width 14 height 11
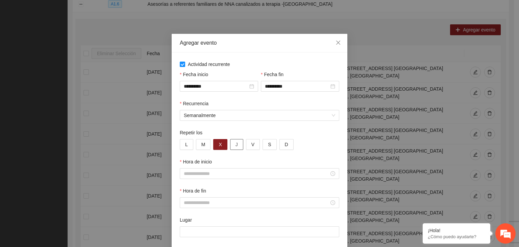
click at [231, 147] on button "J" at bounding box center [236, 144] width 13 height 11
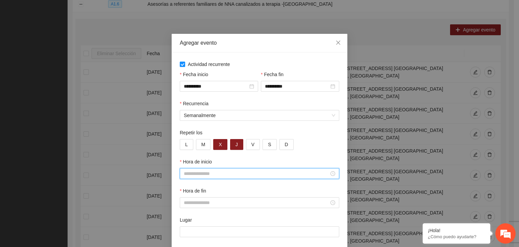
click at [228, 173] on input "Hora de inicio" at bounding box center [256, 173] width 145 height 7
click at [185, 123] on div "11" at bounding box center [186, 122] width 19 height 9
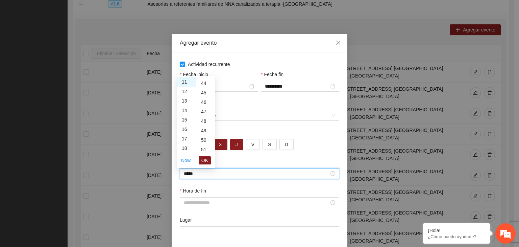
scroll to position [419, 0]
click at [205, 142] on div "55" at bounding box center [205, 142] width 19 height 9
type input "*****"
click at [204, 160] on span "OK" at bounding box center [204, 159] width 7 height 7
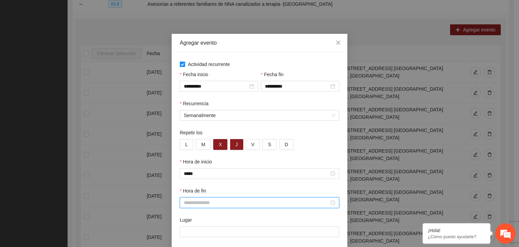
click at [203, 204] on input "Hora de fin" at bounding box center [256, 202] width 145 height 7
click at [186, 115] on div "12" at bounding box center [186, 113] width 19 height 9
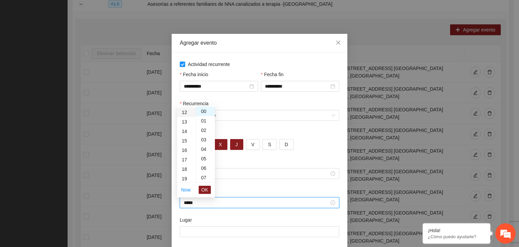
scroll to position [114, 0]
click at [204, 119] on div "30" at bounding box center [205, 117] width 19 height 9
type input "*****"
click at [205, 190] on span "OK" at bounding box center [204, 189] width 7 height 7
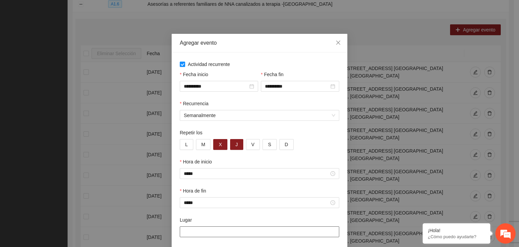
click at [210, 229] on input "Lugar" at bounding box center [260, 231] width 160 height 11
type input "**********"
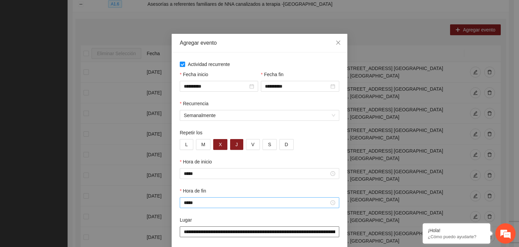
scroll to position [33, 0]
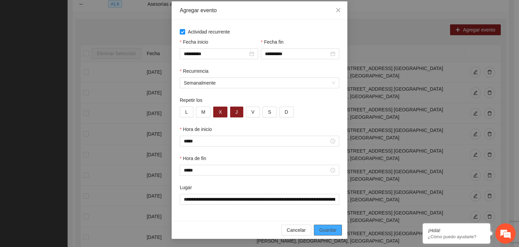
click at [333, 228] on span "Guardar" at bounding box center [327, 229] width 17 height 7
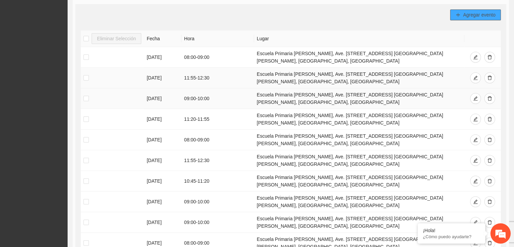
scroll to position [219, 0]
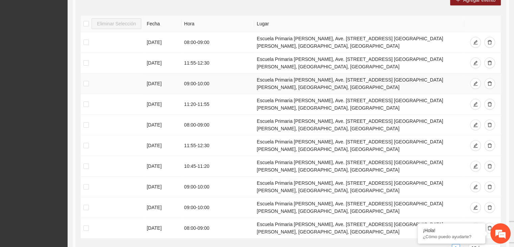
click at [206, 82] on td "09:00 - 10:00" at bounding box center [217, 83] width 73 height 21
click at [241, 62] on td "11:55 - 12:30" at bounding box center [217, 63] width 73 height 21
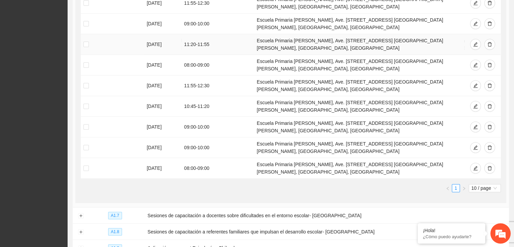
scroll to position [278, 0]
click at [479, 189] on span "10 / page" at bounding box center [484, 188] width 27 height 7
click at [480, 210] on div "20 / page" at bounding box center [485, 211] width 24 height 7
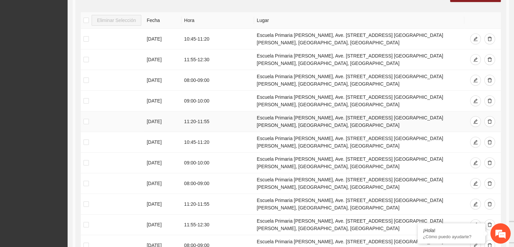
scroll to position [221, 0]
